Goal: Complete application form

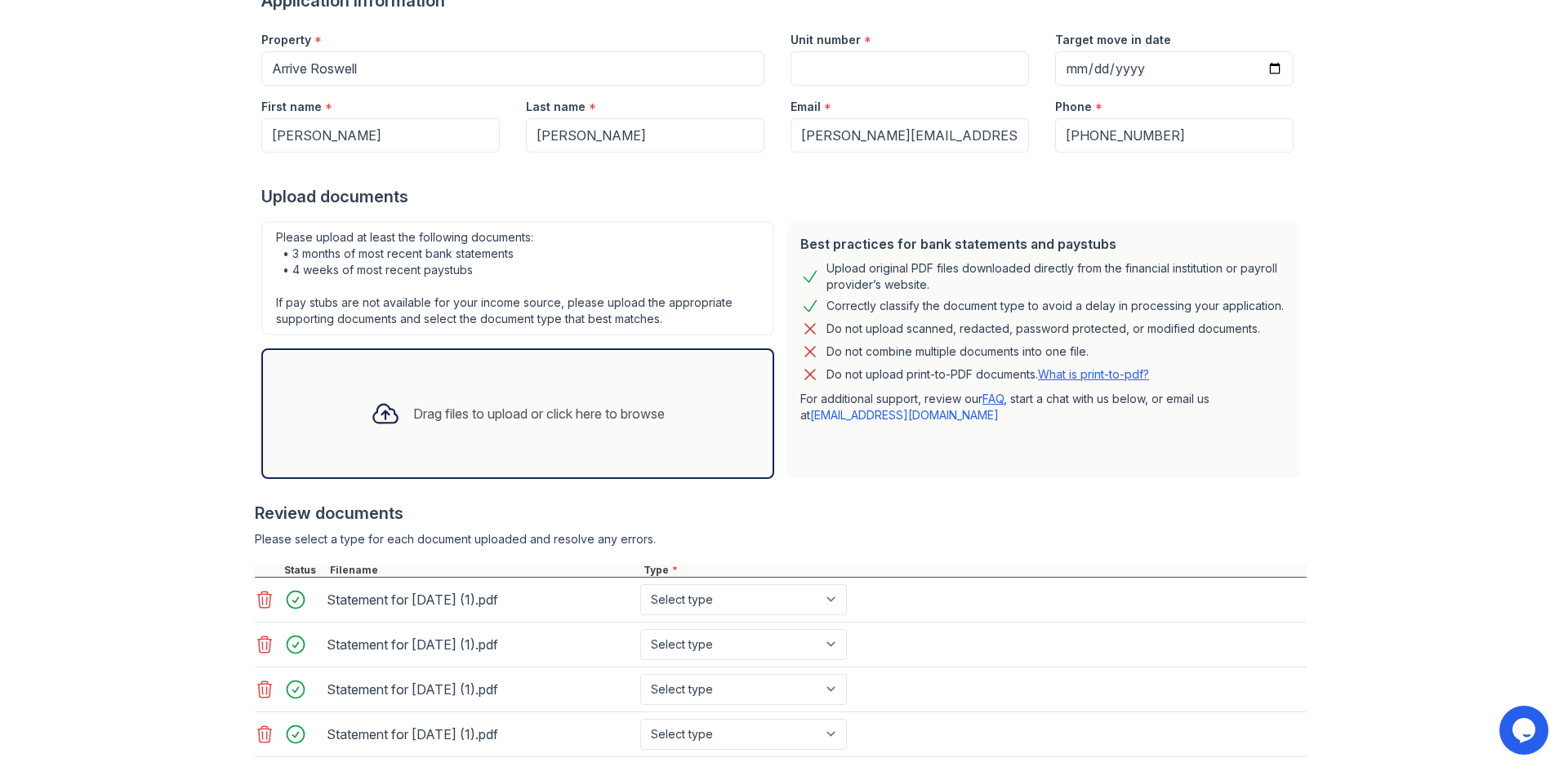
scroll to position [245, 0]
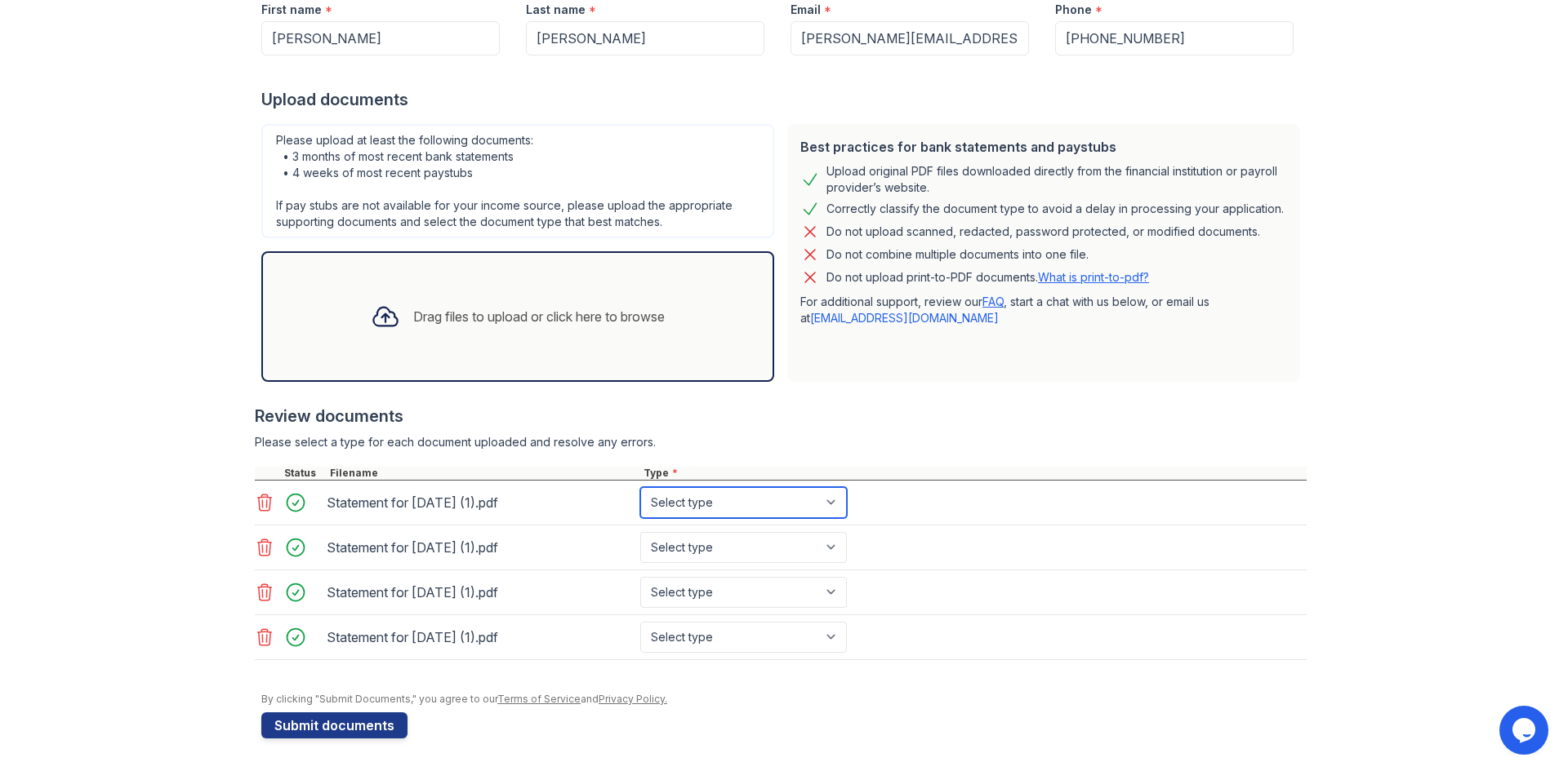
click at [830, 503] on select "Select type Paystub Bank Statement Offer Letter Tax Documents Benefit Award Let…" at bounding box center [744, 503] width 207 height 31
click at [261, 639] on icon at bounding box center [265, 638] width 14 height 16
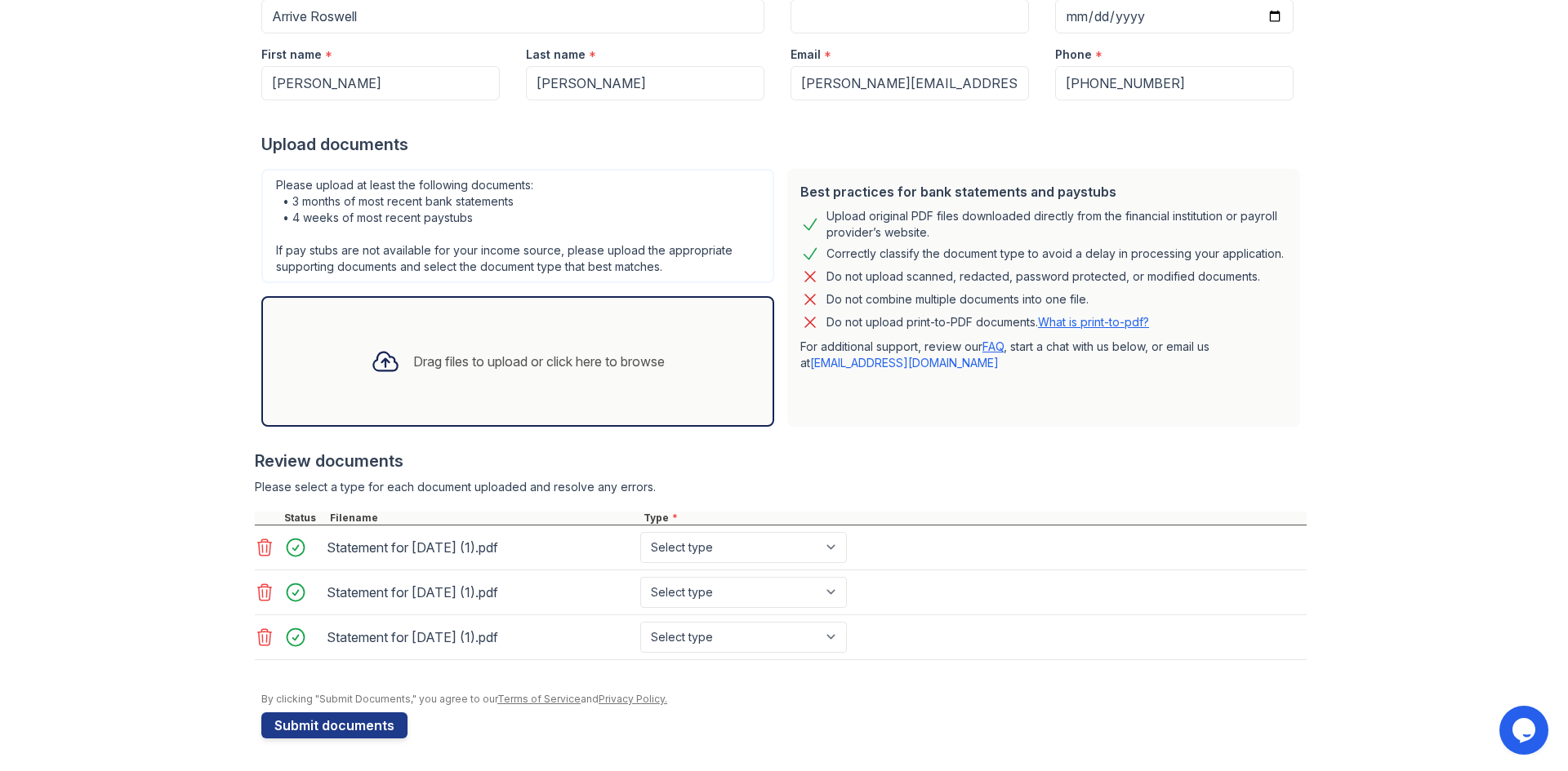
scroll to position [200, 0]
click at [829, 544] on select "Select type Paystub Bank Statement Offer Letter Tax Documents Benefit Award Let…" at bounding box center [744, 548] width 207 height 31
select select "bank_statement"
click at [640, 533] on select "Select type Paystub Bank Statement Offer Letter Tax Documents Benefit Award Let…" at bounding box center [744, 548] width 207 height 31
click at [801, 595] on select "Select type Paystub Bank Statement Offer Letter Tax Documents Benefit Award Let…" at bounding box center [744, 592] width 207 height 31
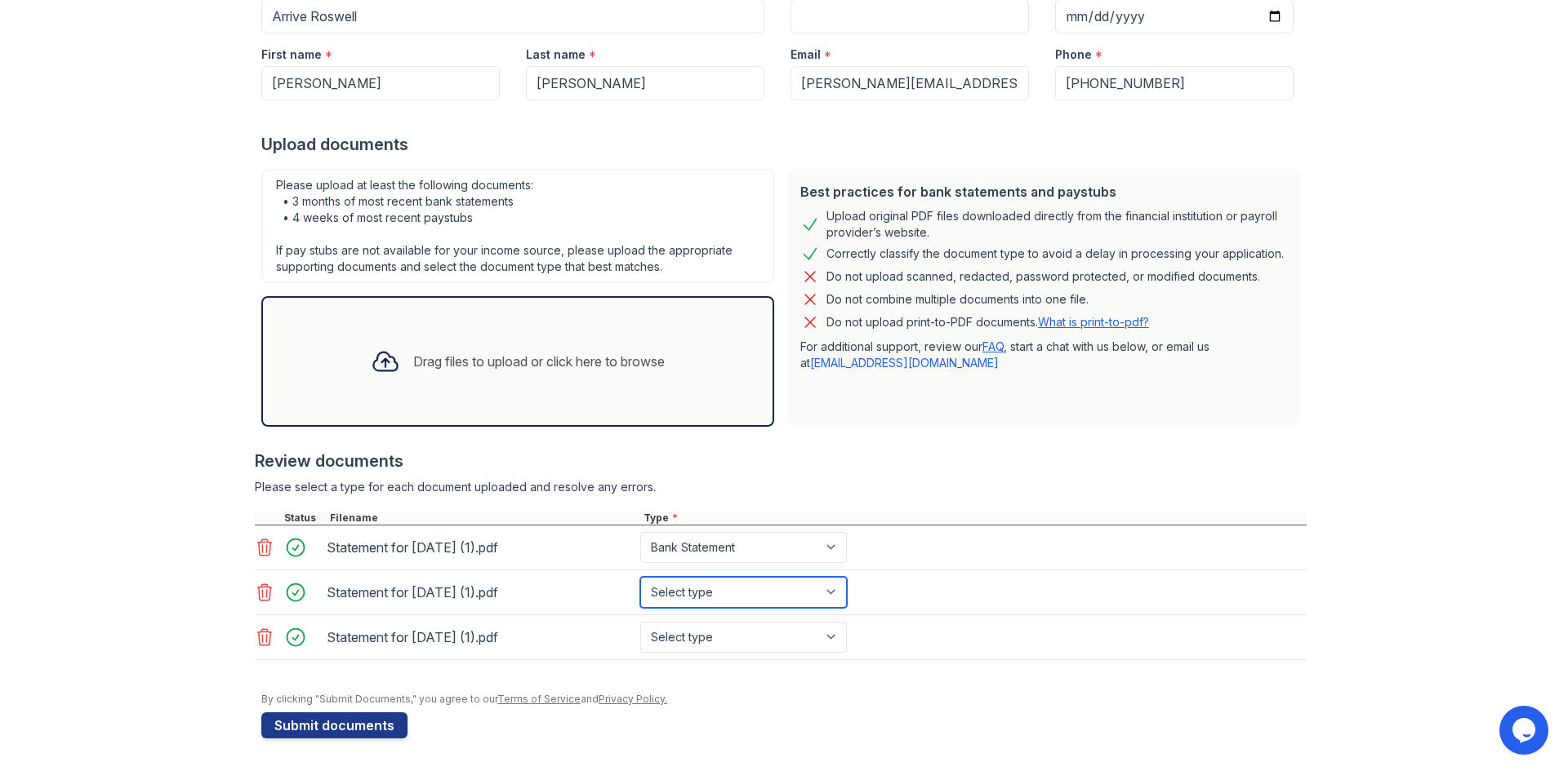
select select "bank_statement"
click at [640, 577] on select "Select type Paystub Bank Statement Offer Letter Tax Documents Benefit Award Let…" at bounding box center [744, 592] width 207 height 31
click at [743, 647] on select "Select type Paystub Bank Statement Offer Letter Tax Documents Benefit Award Let…" at bounding box center [744, 637] width 207 height 31
select select "bank_statement"
click at [640, 622] on select "Select type Paystub Bank Statement Offer Letter Tax Documents Benefit Award Let…" at bounding box center [744, 637] width 207 height 31
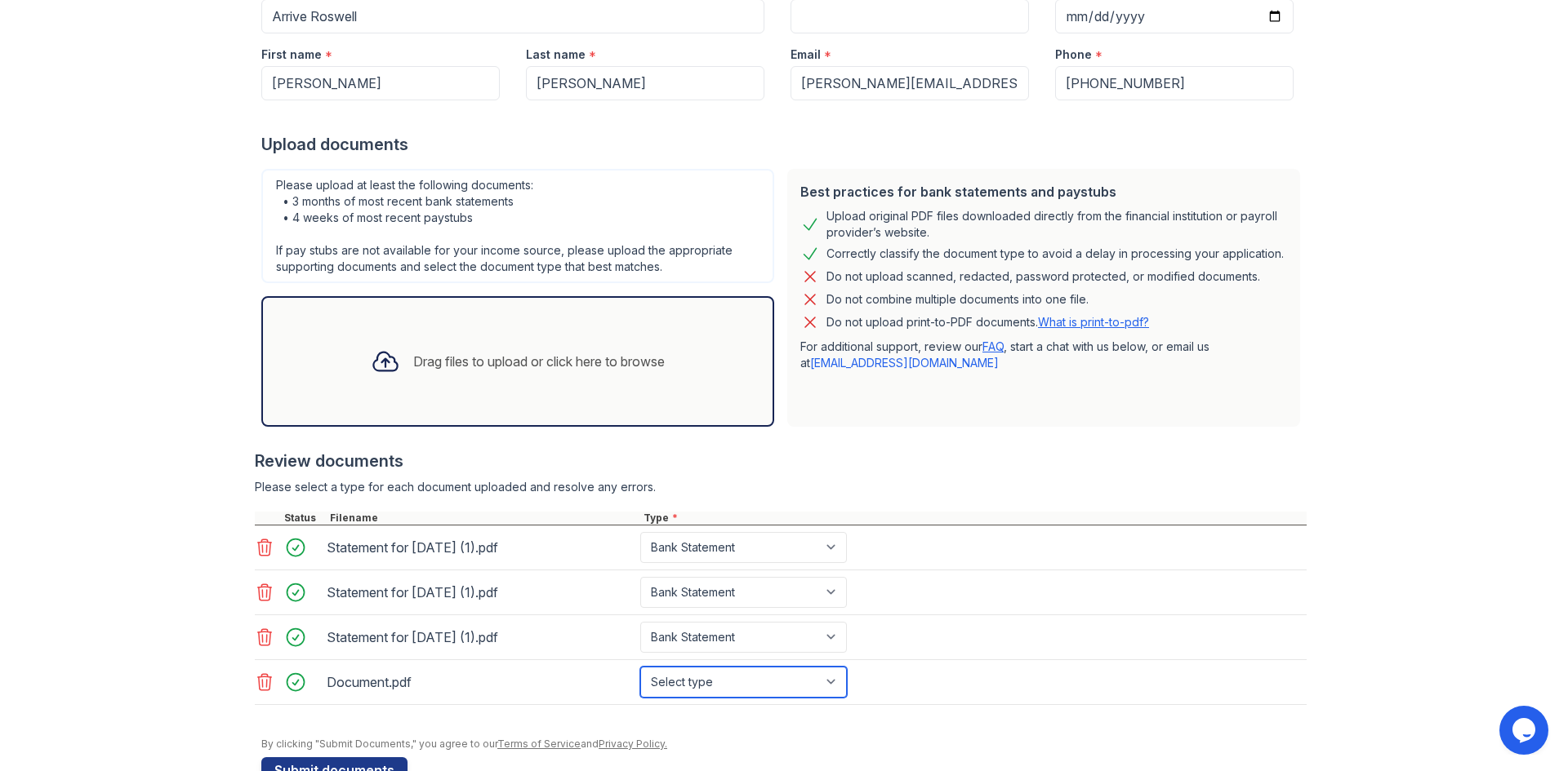
click at [831, 684] on select "Select type Paystub Bank Statement Offer Letter Tax Documents Benefit Award Let…" at bounding box center [744, 682] width 207 height 31
select select "paystub"
click at [640, 667] on select "Select type Paystub Bank Statement Offer Letter Tax Documents Benefit Award Let…" at bounding box center [744, 682] width 207 height 31
click at [828, 545] on select "Select type Paystub Bank Statement Offer Letter Tax Documents Benefit Award Let…" at bounding box center [744, 548] width 207 height 31
select select "paystub"
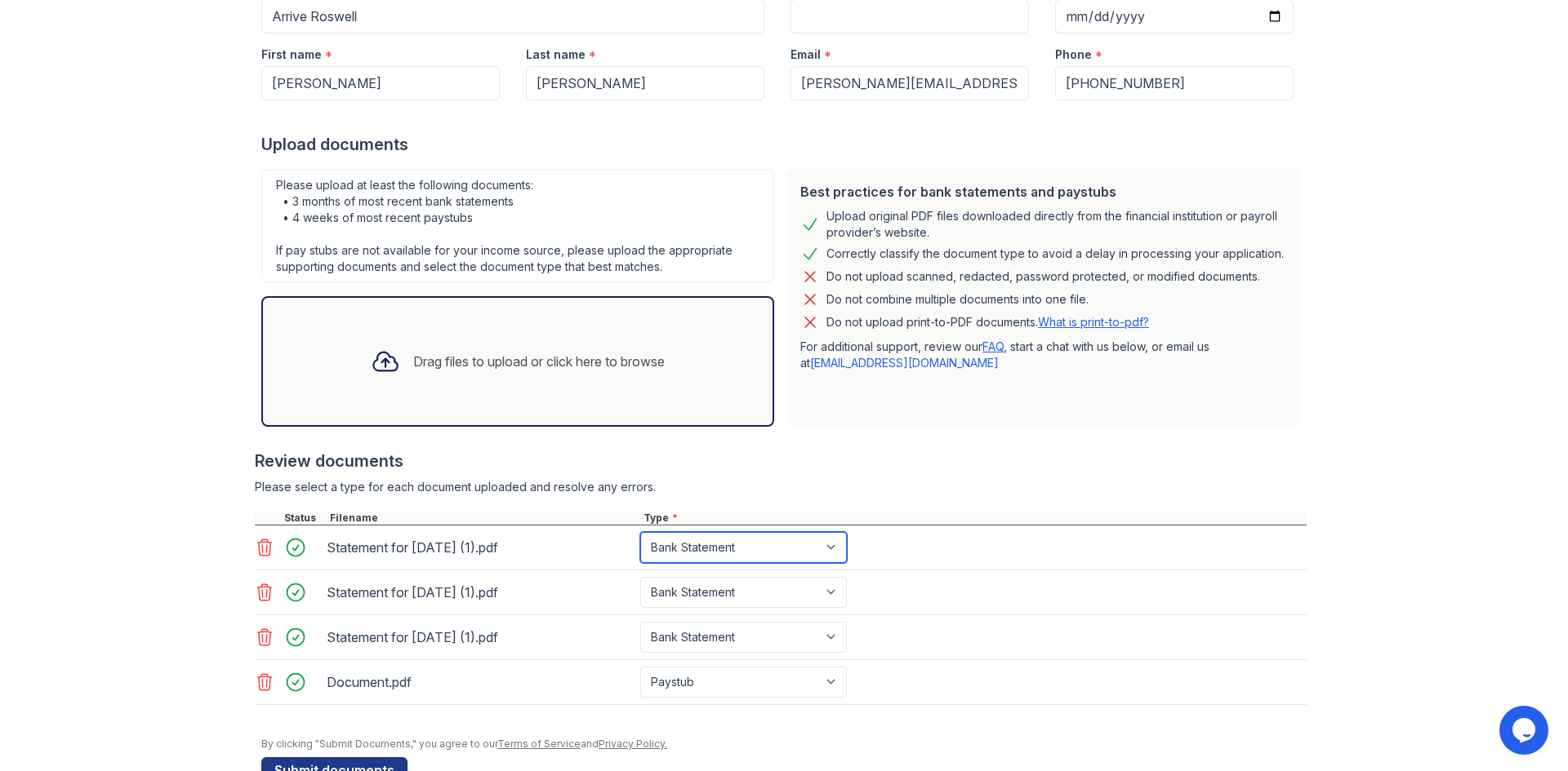
click at [640, 533] on select "Select type Paystub Bank Statement Offer Letter Tax Documents Benefit Award Let…" at bounding box center [744, 548] width 207 height 31
click at [822, 595] on select "Select type Paystub Bank Statement Offer Letter Tax Documents Benefit Award Let…" at bounding box center [744, 592] width 207 height 31
select select "paystub"
click at [640, 577] on select "Select type Paystub Bank Statement Offer Letter Tax Documents Benefit Award Let…" at bounding box center [744, 592] width 207 height 31
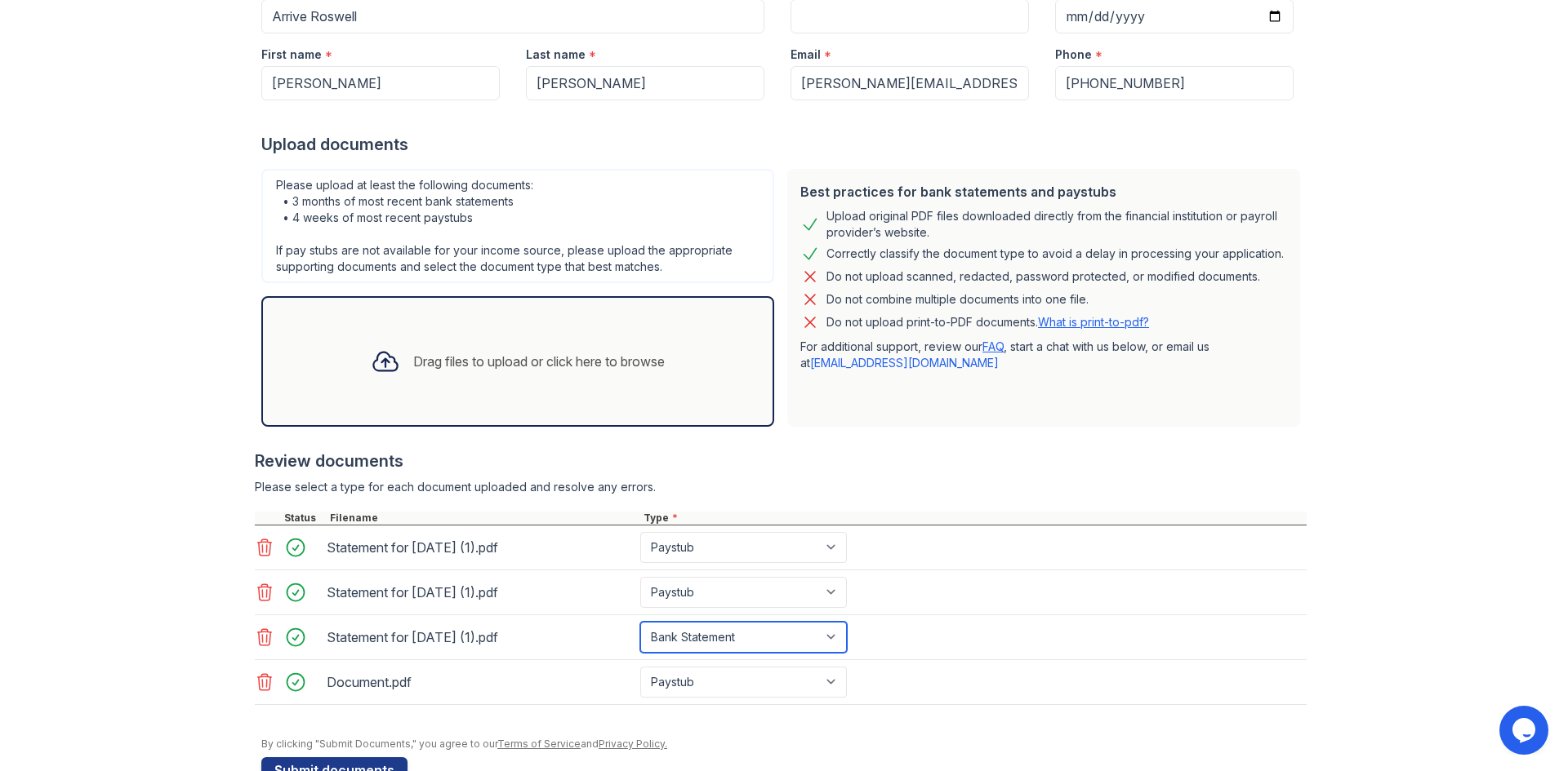
click at [826, 639] on select "Select type Paystub Bank Statement Offer Letter Tax Documents Benefit Award Let…" at bounding box center [744, 637] width 207 height 31
select select "paystub"
click at [640, 622] on select "Select type Paystub Bank Statement Offer Letter Tax Documents Benefit Award Let…" at bounding box center [744, 637] width 207 height 31
click at [814, 684] on select "Select type Paystub Bank Statement Offer Letter Tax Documents Benefit Award Let…" at bounding box center [744, 682] width 207 height 31
select select "bank_statement"
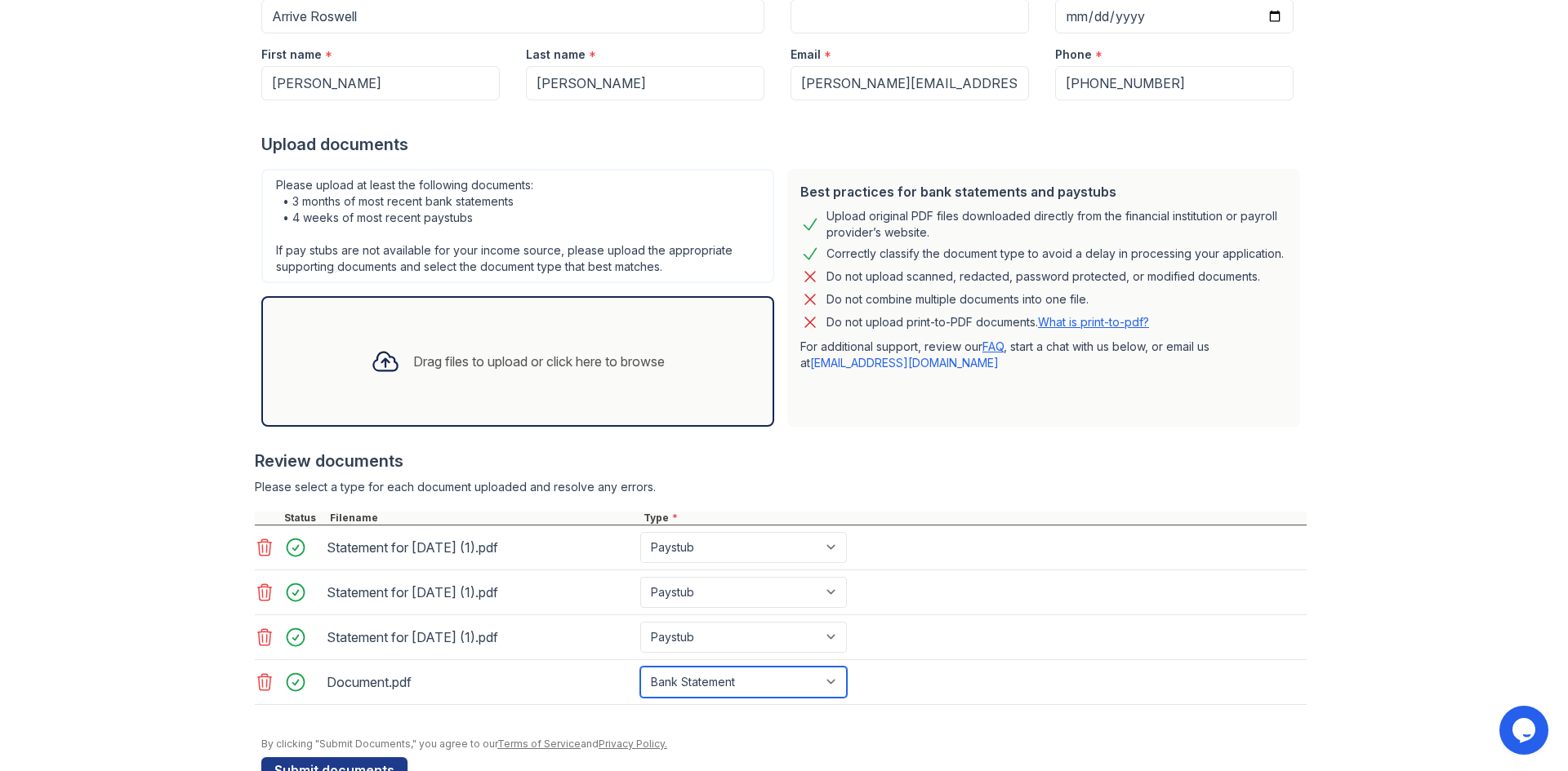
click at [640, 667] on select "Select type Paystub Bank Statement Offer Letter Tax Documents Benefit Award Let…" at bounding box center [744, 682] width 207 height 31
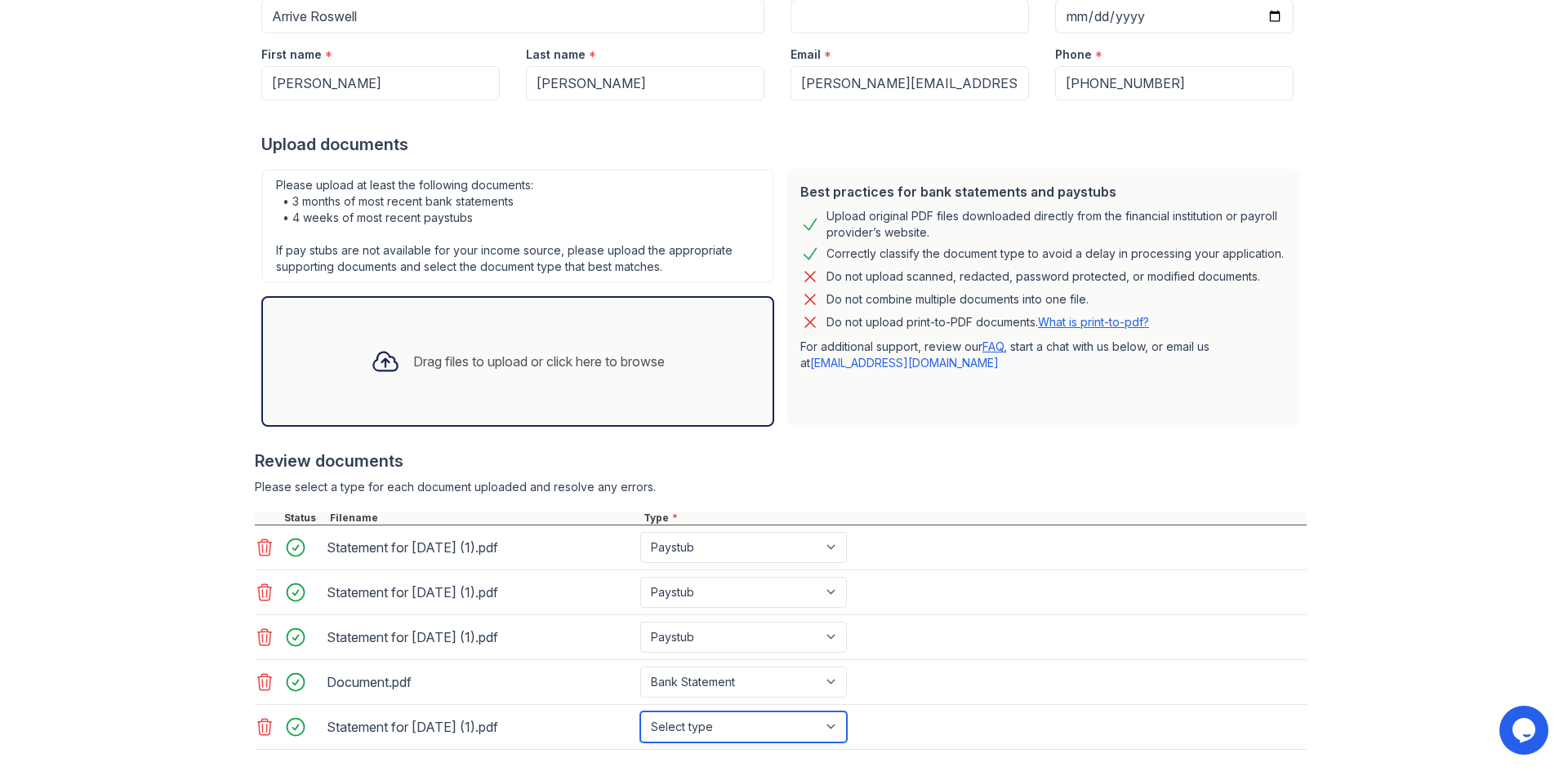
click at [830, 718] on select "Select type Paystub Bank Statement Offer Letter Tax Documents Benefit Award Let…" at bounding box center [744, 727] width 207 height 31
select select "paystub"
click at [640, 712] on select "Select type Paystub Bank Statement Offer Letter Tax Documents Benefit Award Let…" at bounding box center [744, 727] width 207 height 31
click at [1047, 490] on div "Please select a type for each document uploaded and resolve any errors." at bounding box center [780, 488] width 1052 height 16
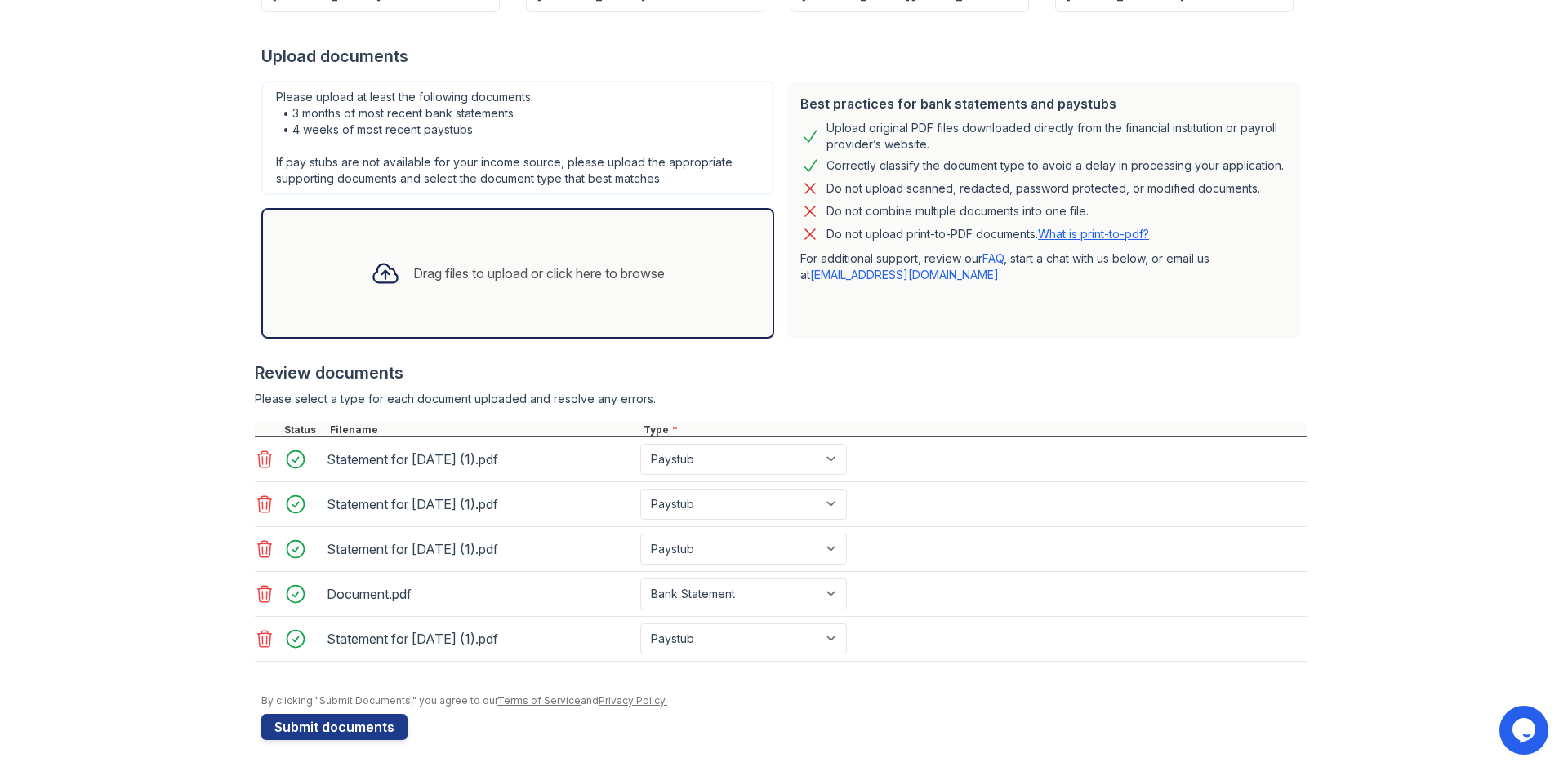
scroll to position [290, 0]
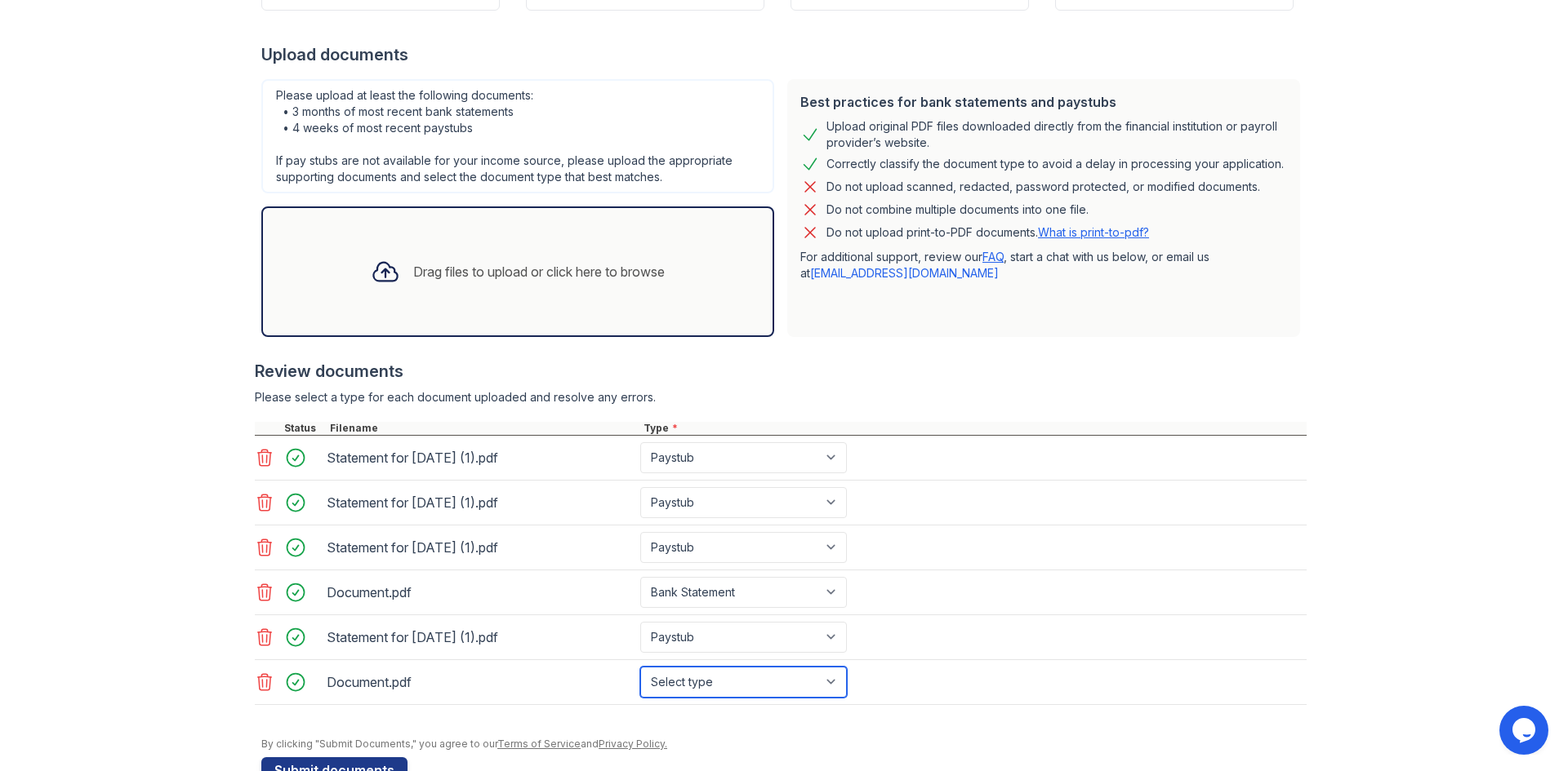
click at [837, 680] on select "Select type Paystub Bank Statement Offer Letter Tax Documents Benefit Award Let…" at bounding box center [744, 682] width 207 height 31
select select "bank_statement"
click at [640, 667] on select "Select type Paystub Bank Statement Offer Letter Tax Documents Benefit Award Let…" at bounding box center [744, 682] width 207 height 31
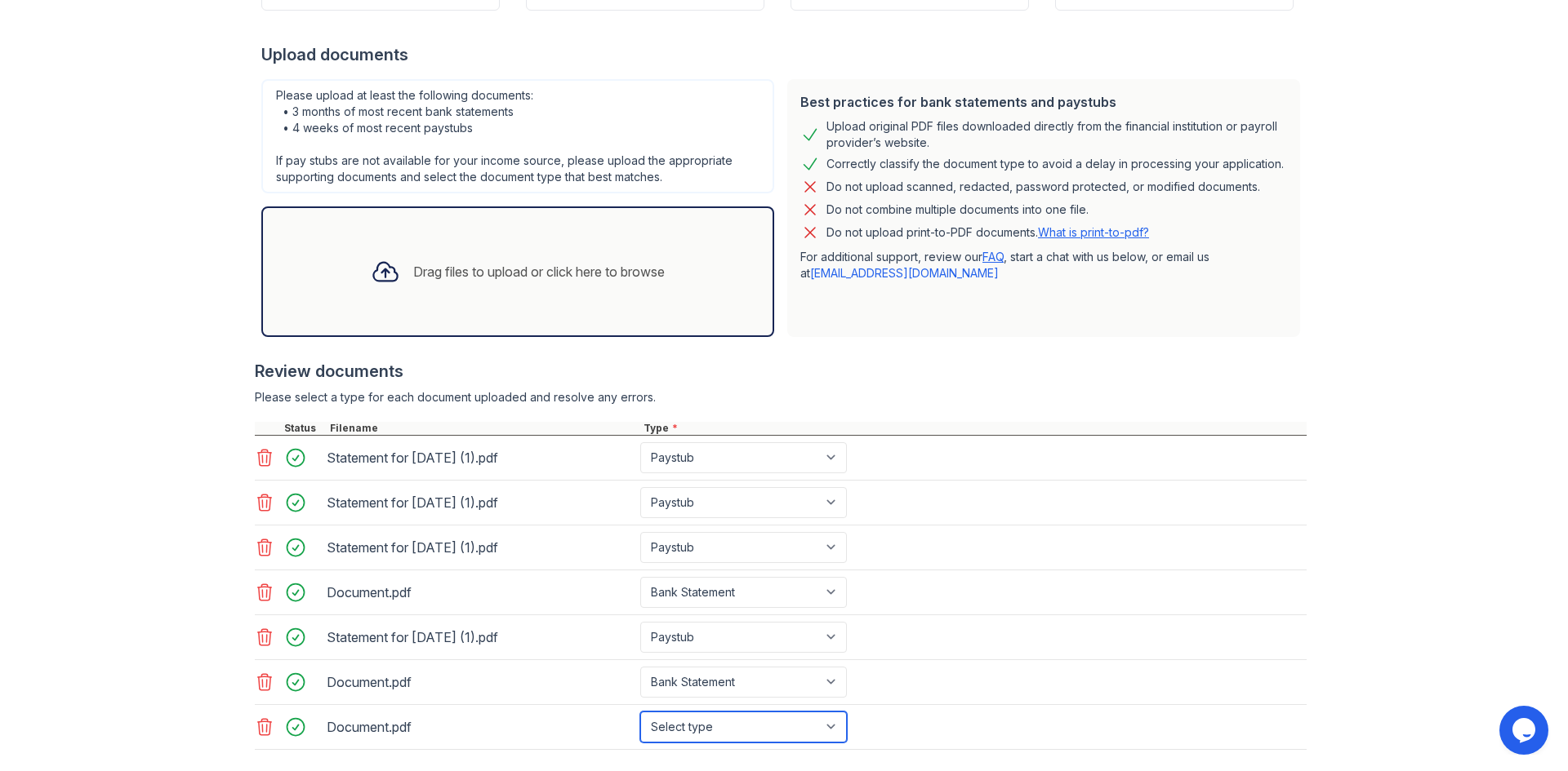
click at [825, 717] on select "Select type Paystub Bank Statement Offer Letter Tax Documents Benefit Award Let…" at bounding box center [744, 727] width 207 height 31
select select "bank_statement"
click at [640, 712] on select "Select type Paystub Bank Statement Offer Letter Tax Documents Benefit Award Let…" at bounding box center [744, 727] width 207 height 31
click at [897, 395] on div "Please select a type for each document uploaded and resolve any errors." at bounding box center [780, 397] width 1052 height 16
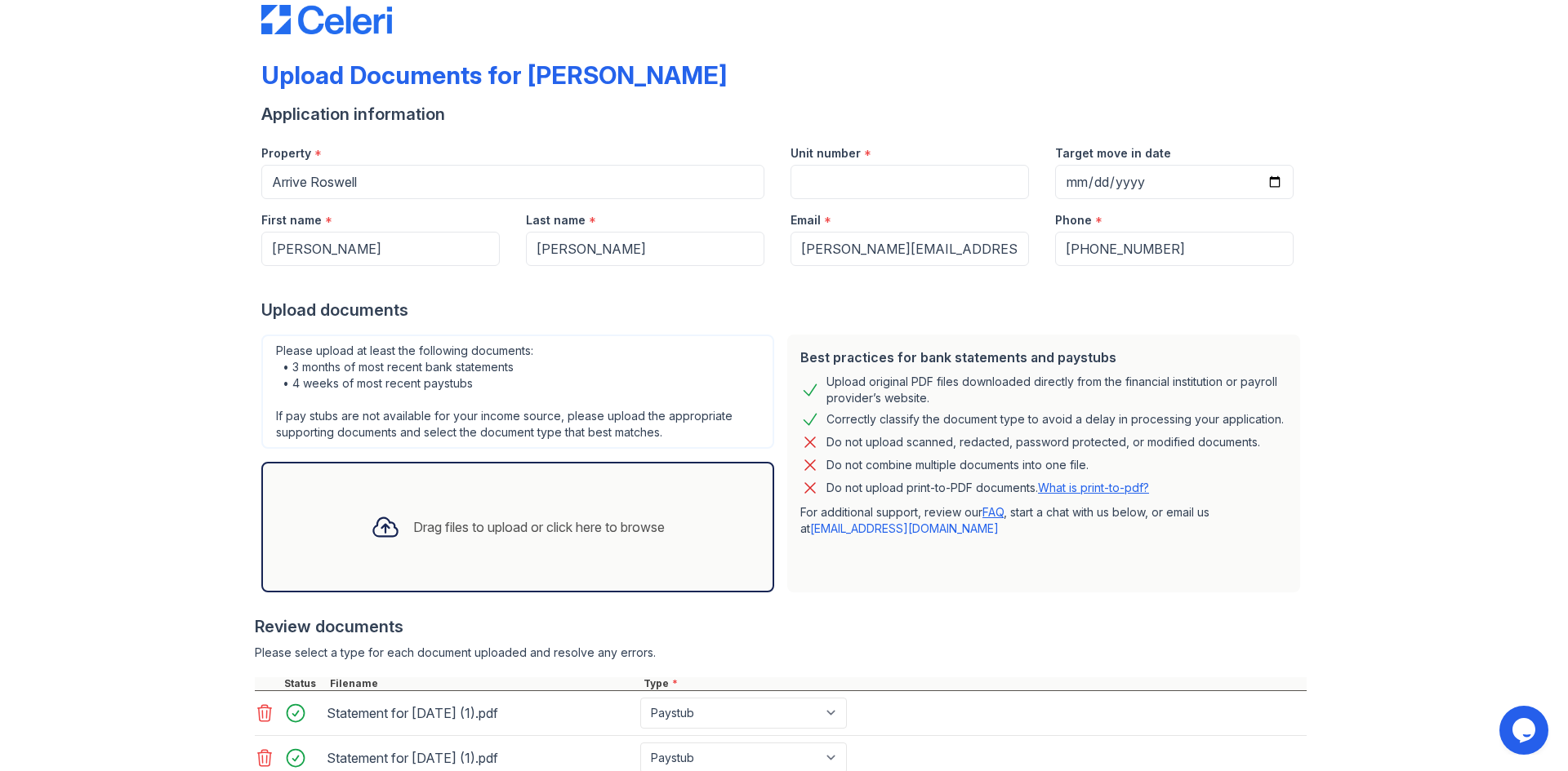
scroll to position [0, 0]
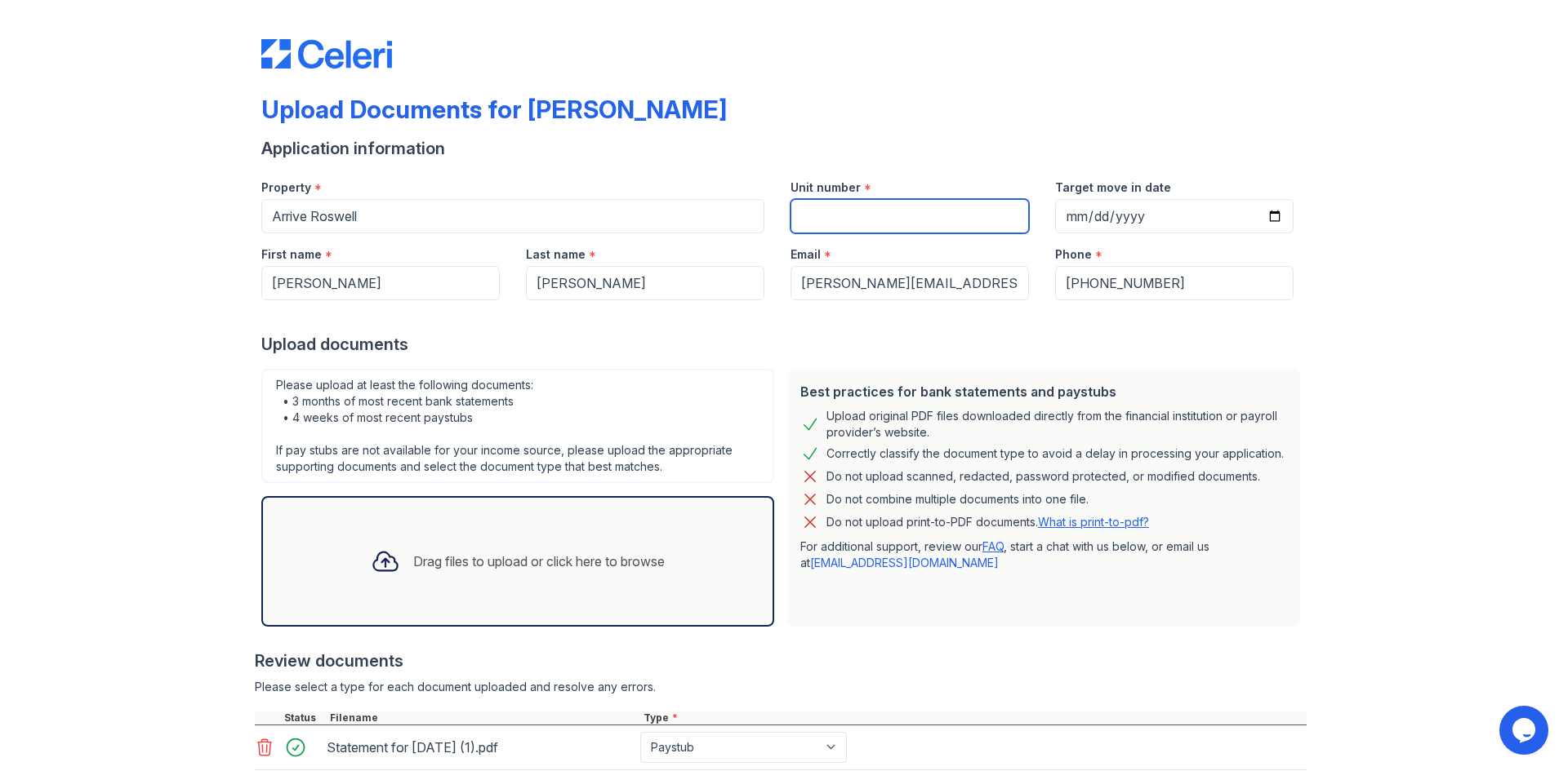
click at [898, 219] on input "Unit number" at bounding box center [910, 216] width 239 height 34
type input "108"
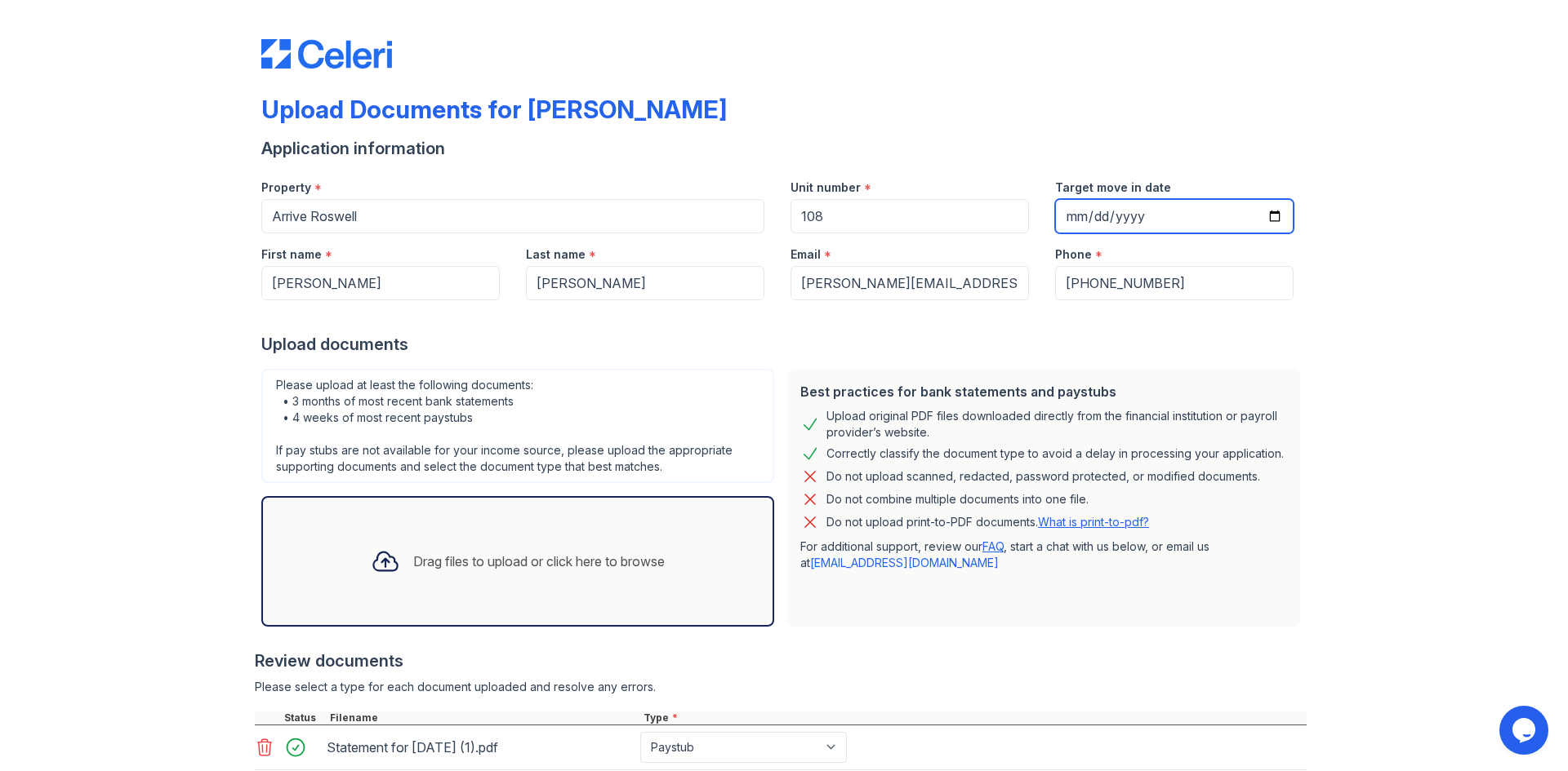
click at [1153, 221] on input "Target move in date" at bounding box center [1174, 216] width 239 height 34
click at [1268, 215] on input "Target move in date" at bounding box center [1174, 216] width 239 height 34
type input "[DATE]"
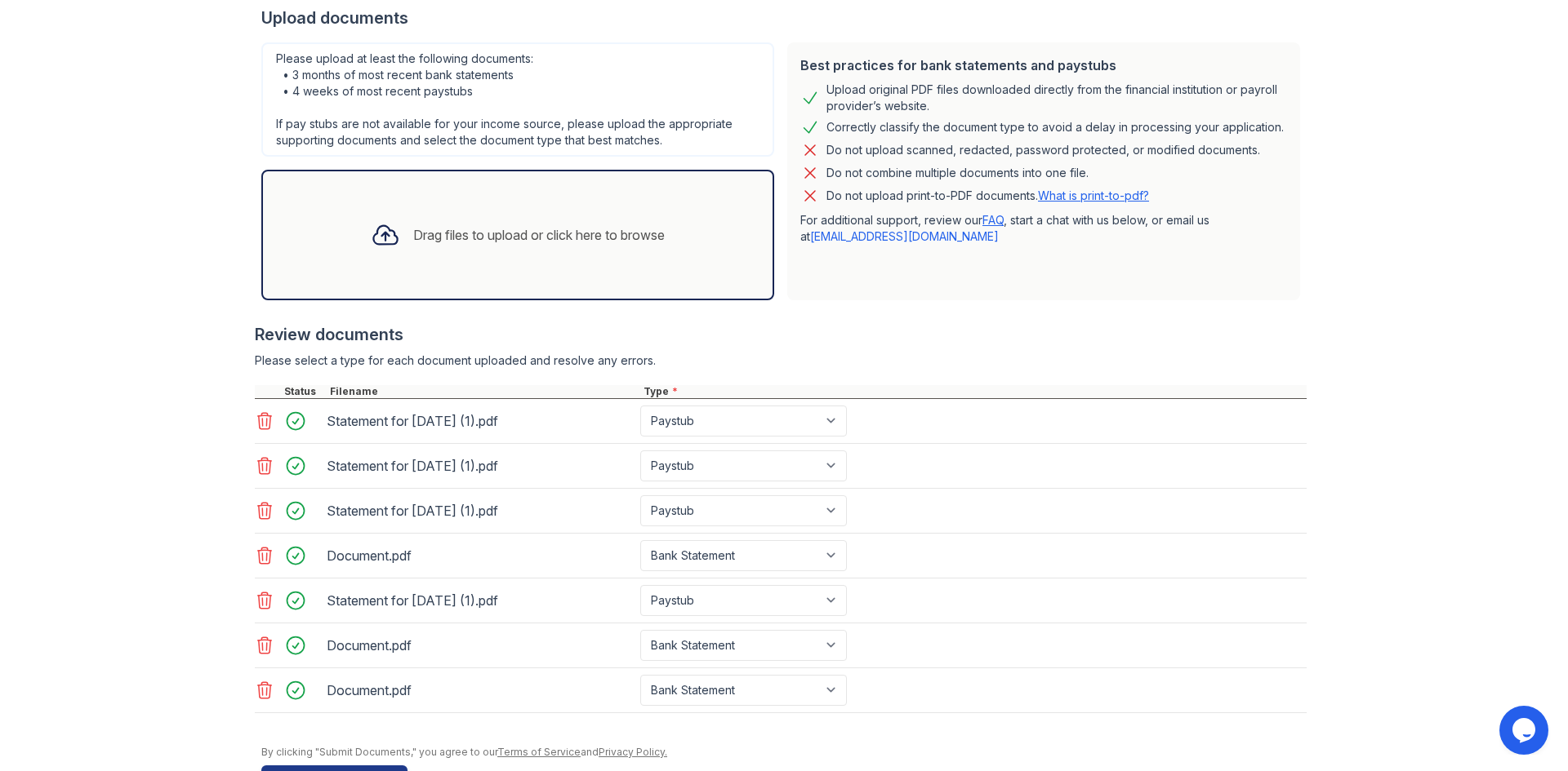
scroll to position [380, 0]
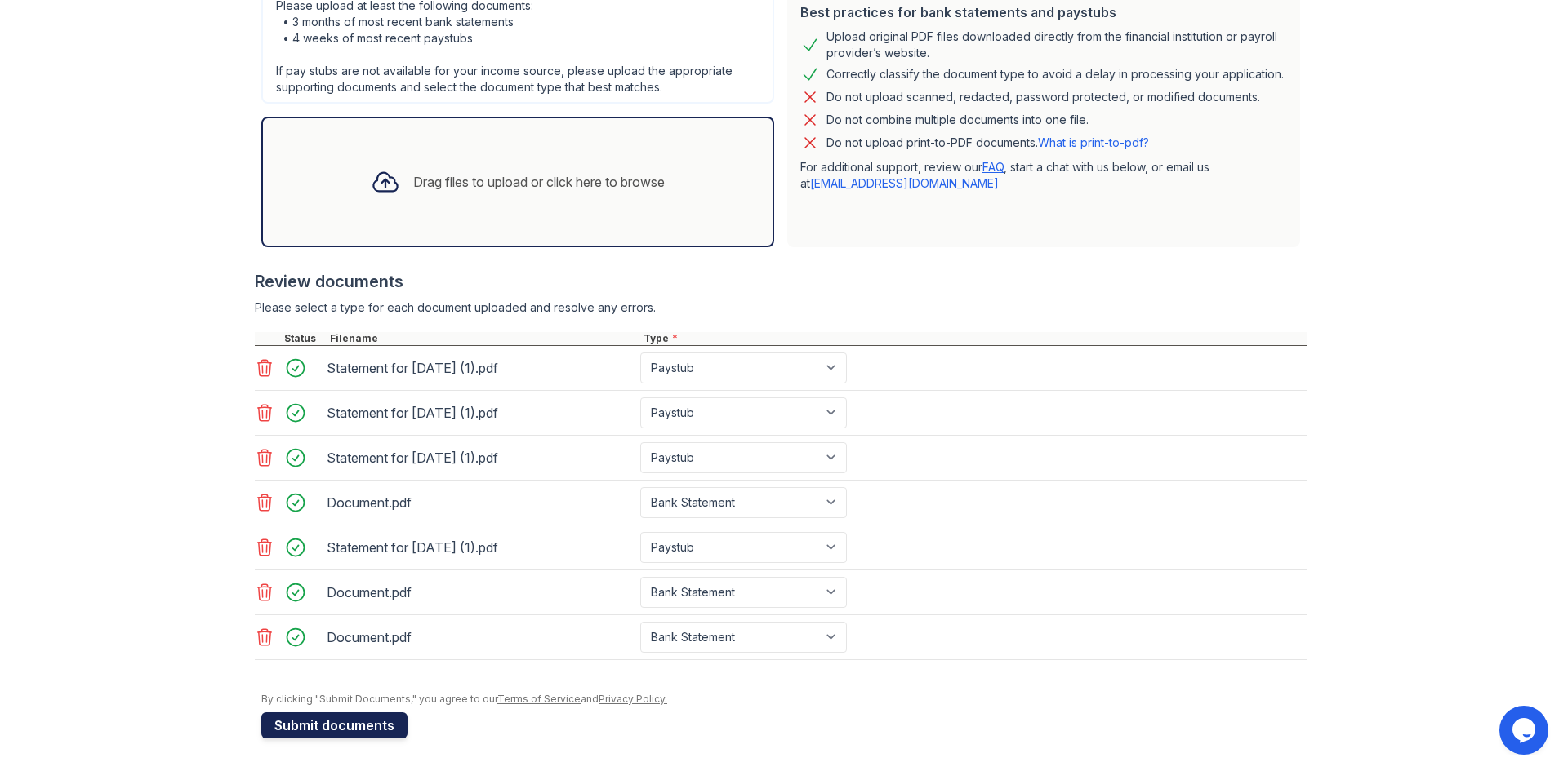
click at [367, 724] on button "Submit documents" at bounding box center [334, 726] width 146 height 26
